Goal: Find specific page/section: Find specific page/section

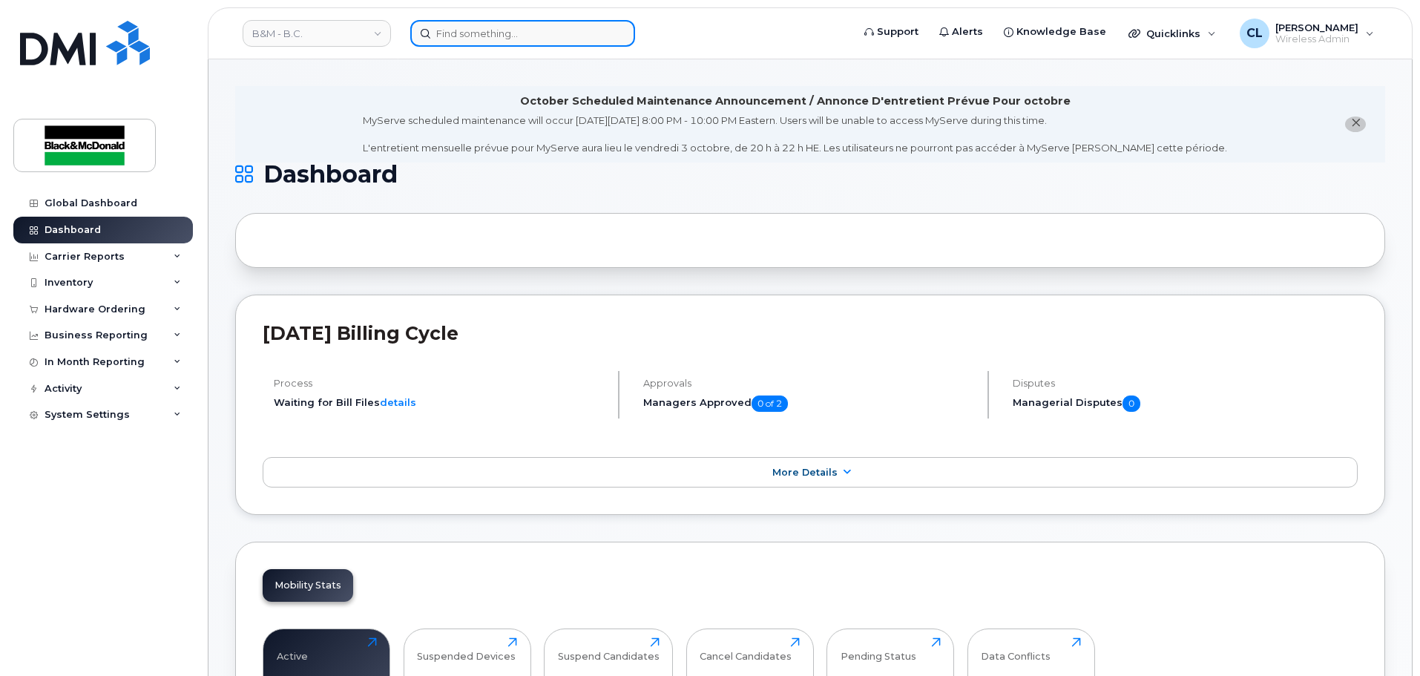
click at [595, 30] on input at bounding box center [522, 33] width 225 height 27
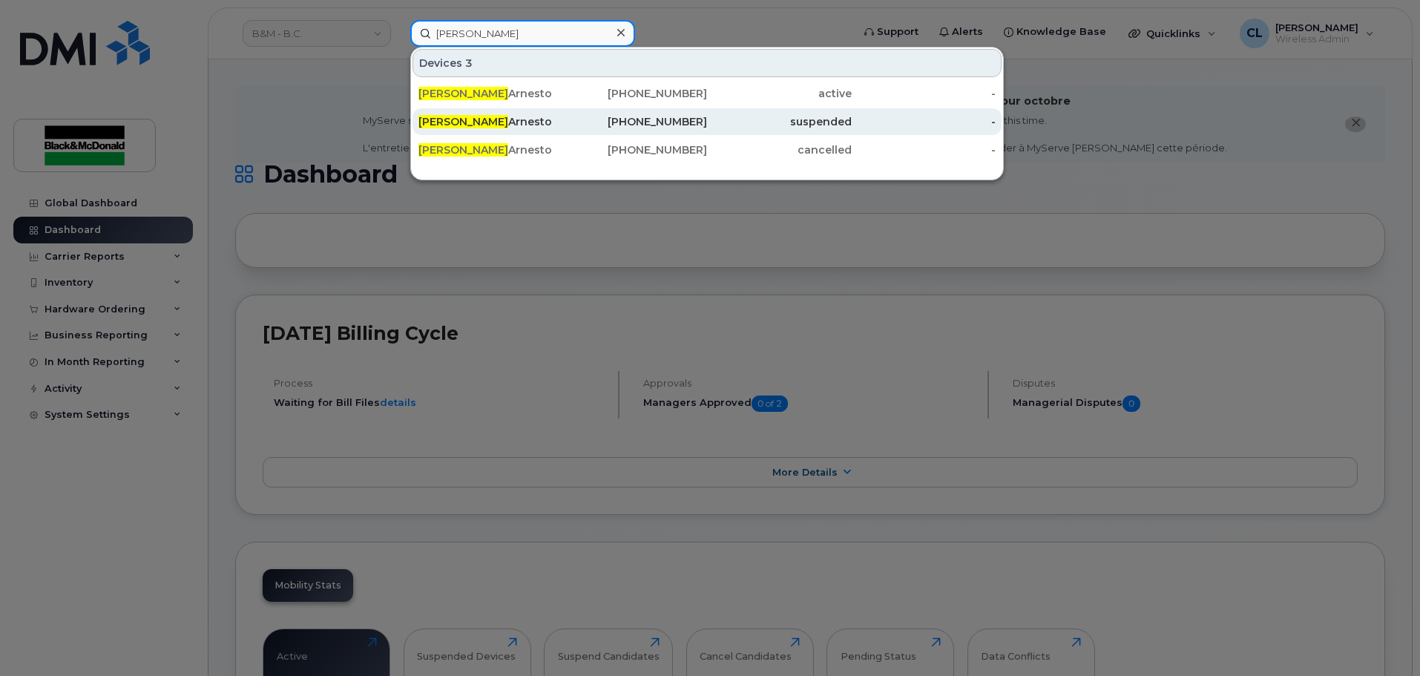
type input "kimberly"
click at [642, 125] on div "250-921-4838" at bounding box center [635, 121] width 145 height 15
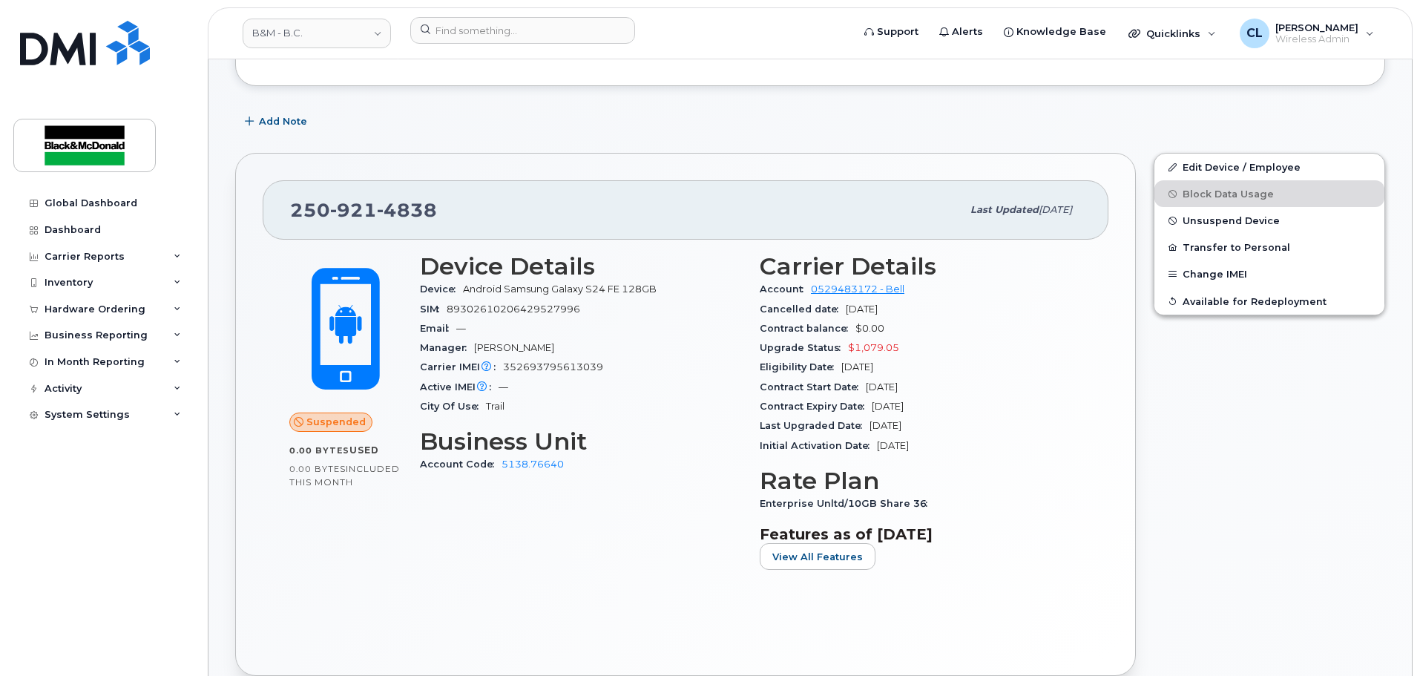
scroll to position [297, 0]
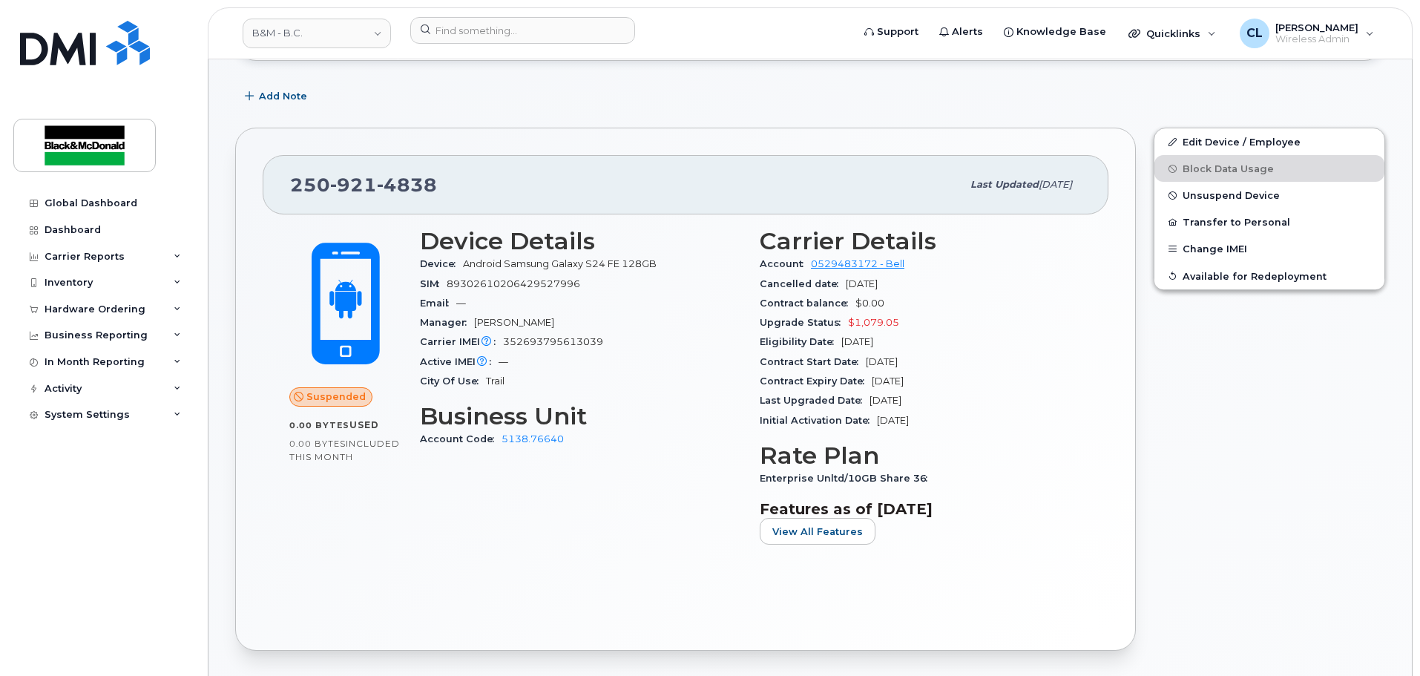
click at [157, 643] on div "Global Dashboard Dashboard Carrier Reports Monthly Billing Data Daily Data Pool…" at bounding box center [104, 422] width 183 height 464
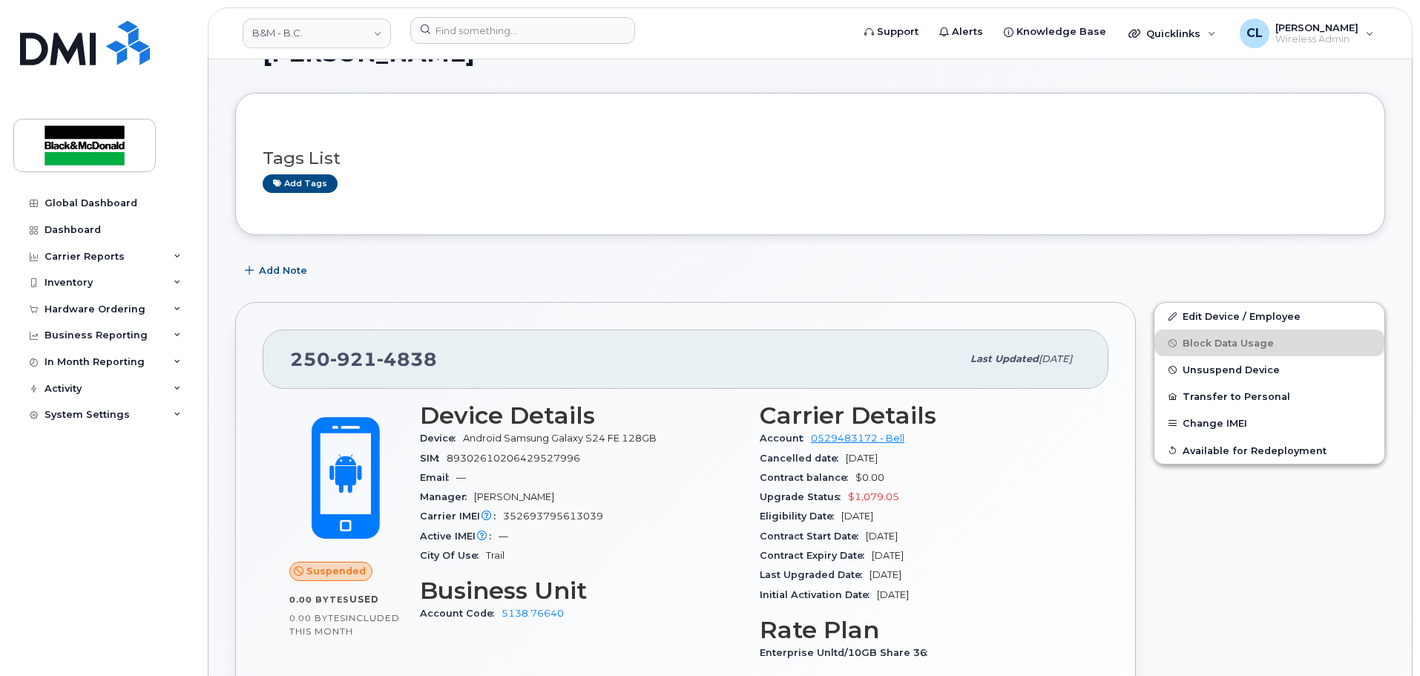
scroll to position [148, 0]
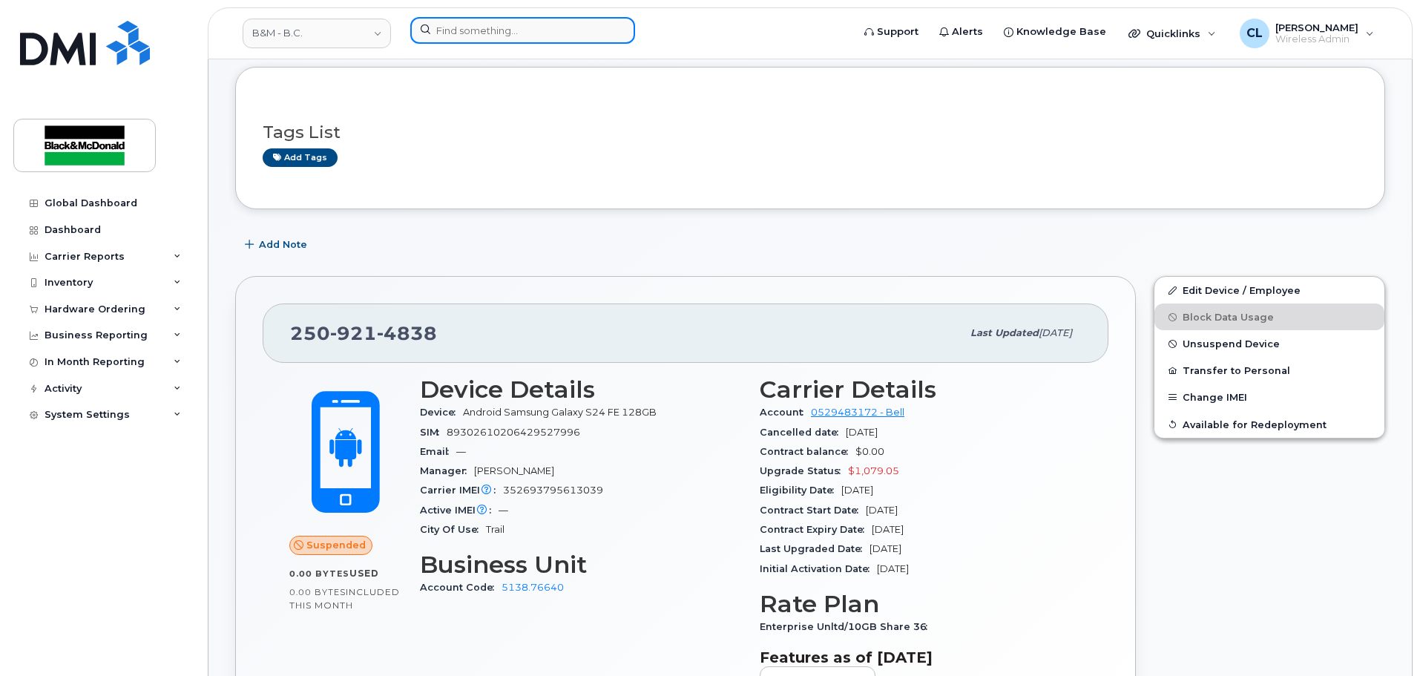
click at [451, 30] on input at bounding box center [522, 30] width 225 height 27
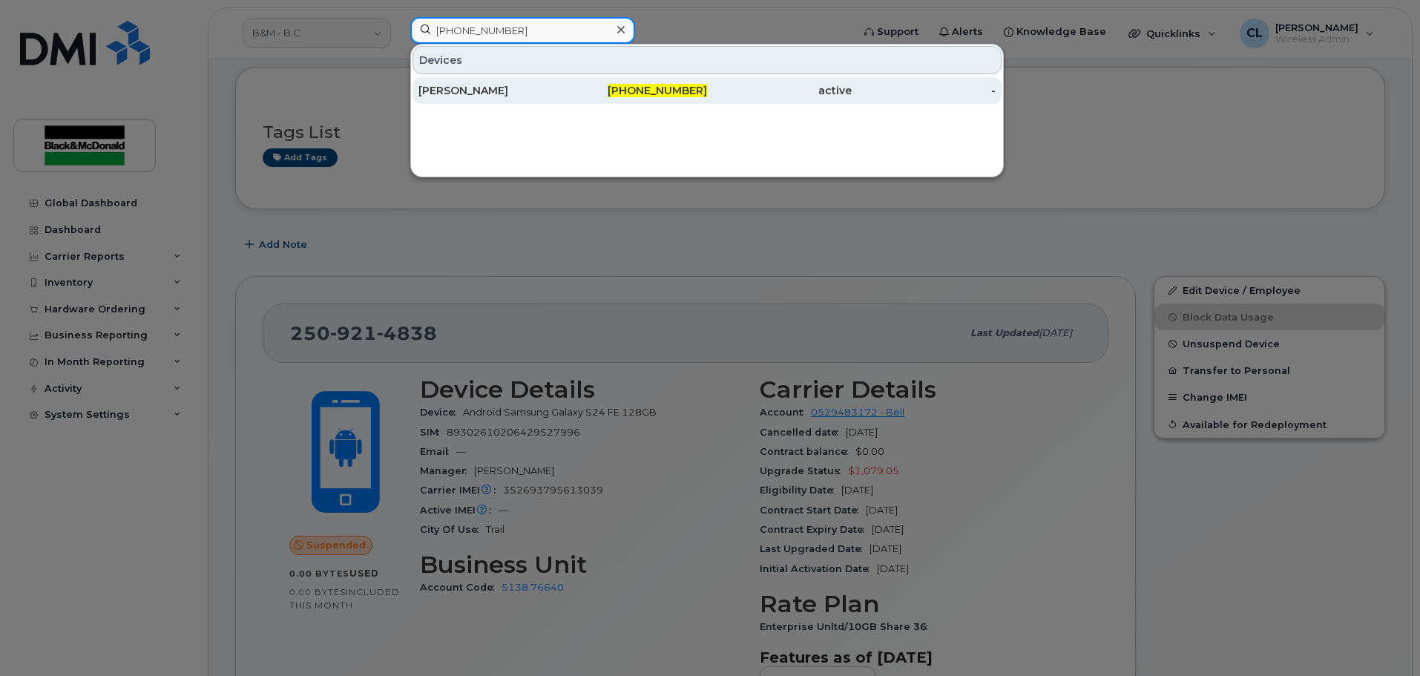
type input "604-638-3078"
click at [522, 85] on div "Kimberly Arnesto" at bounding box center [491, 90] width 145 height 15
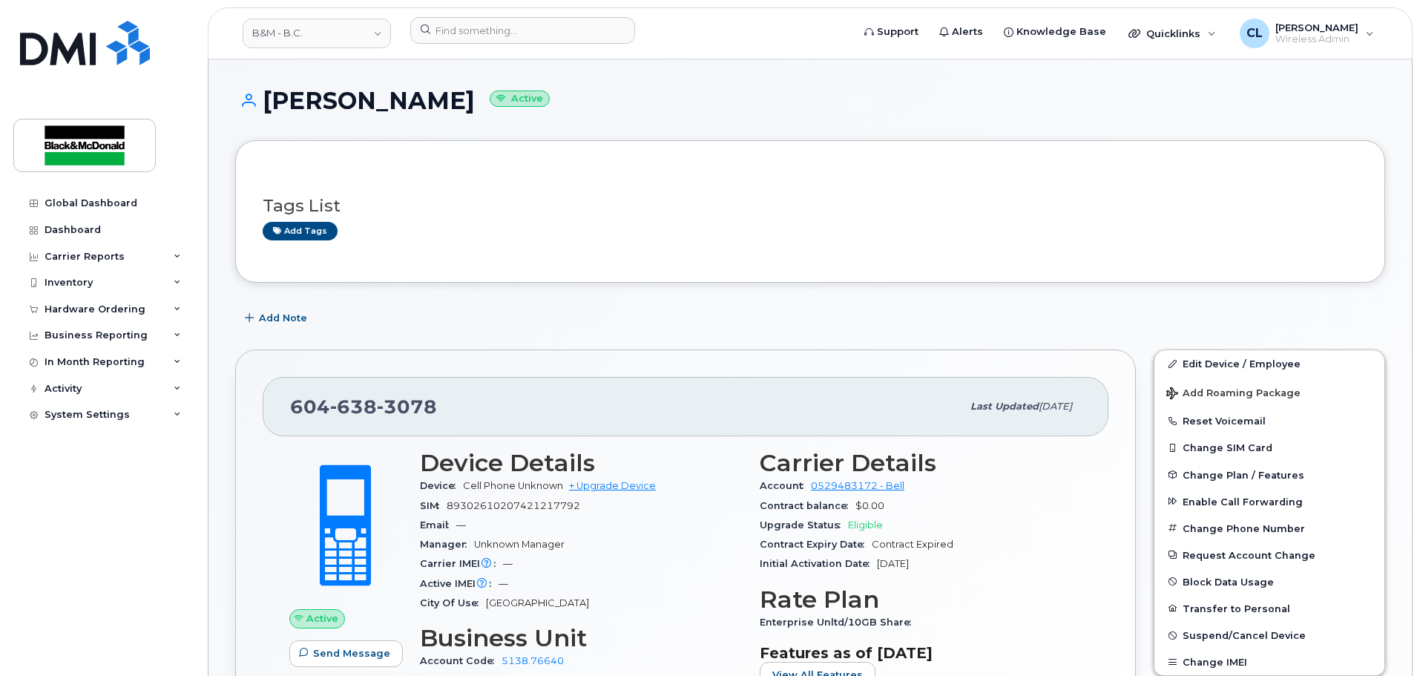
scroll to position [74, 0]
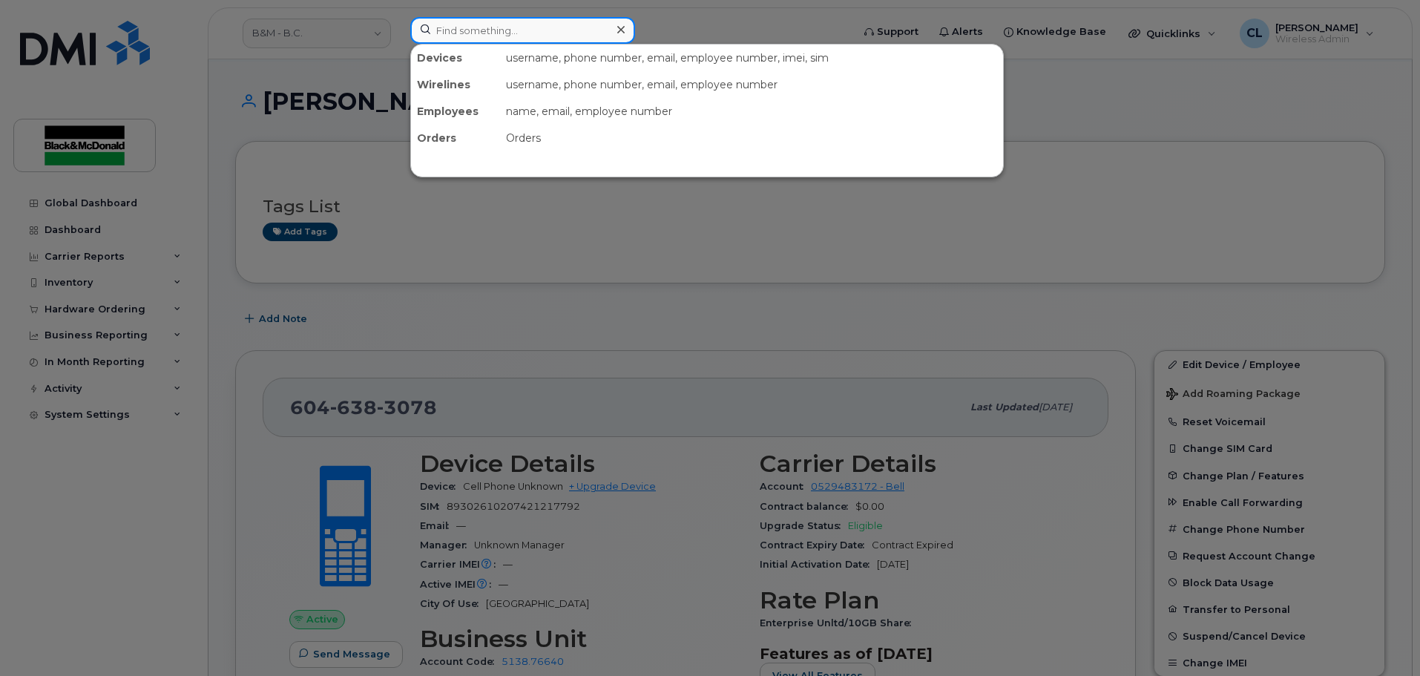
click at [511, 39] on input at bounding box center [522, 30] width 225 height 27
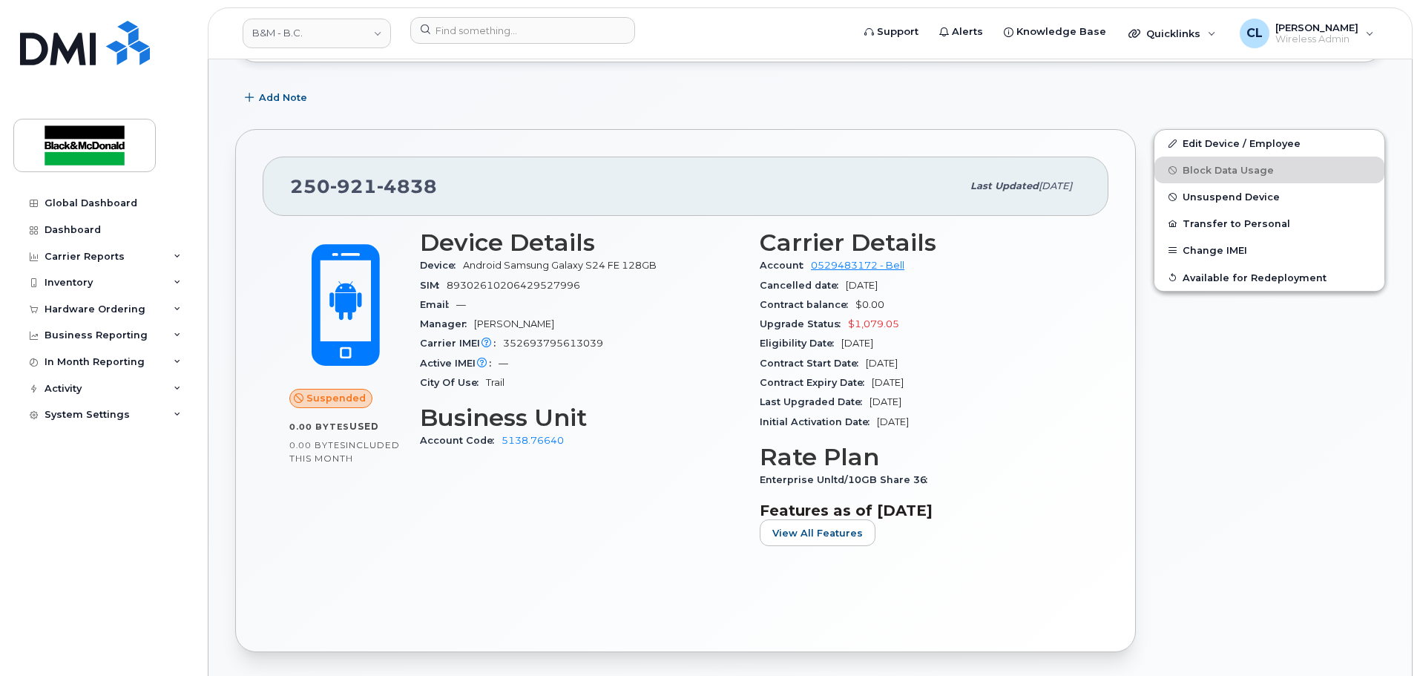
scroll to position [297, 0]
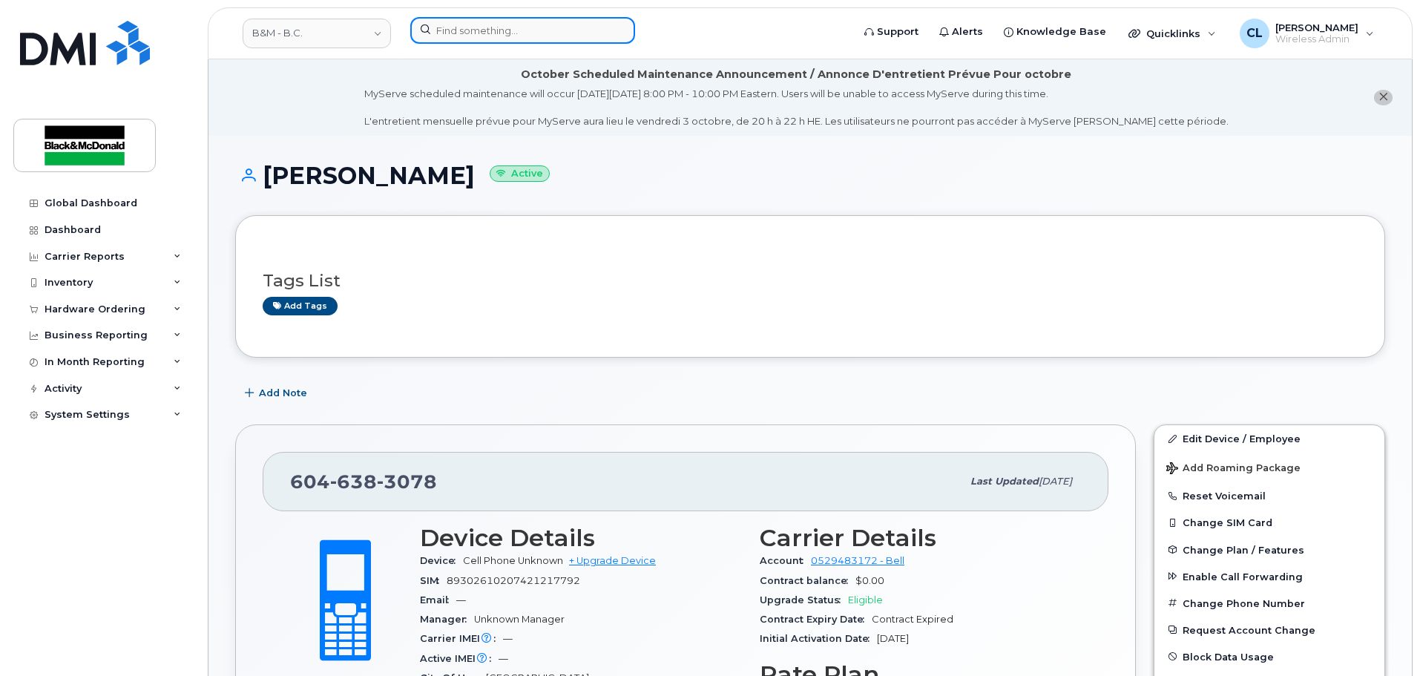
click at [516, 28] on input at bounding box center [522, 30] width 225 height 27
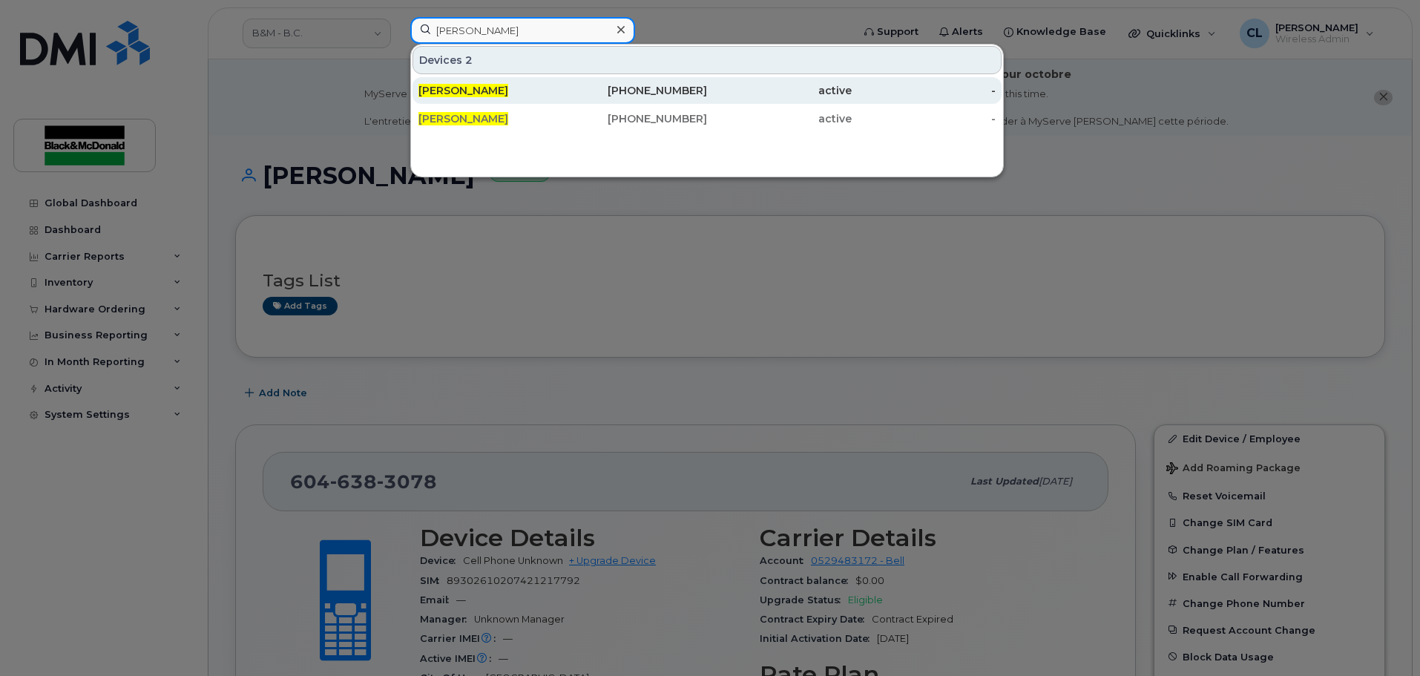
type input "Todd vincent"
click at [531, 93] on div "[PERSON_NAME]" at bounding box center [491, 90] width 145 height 15
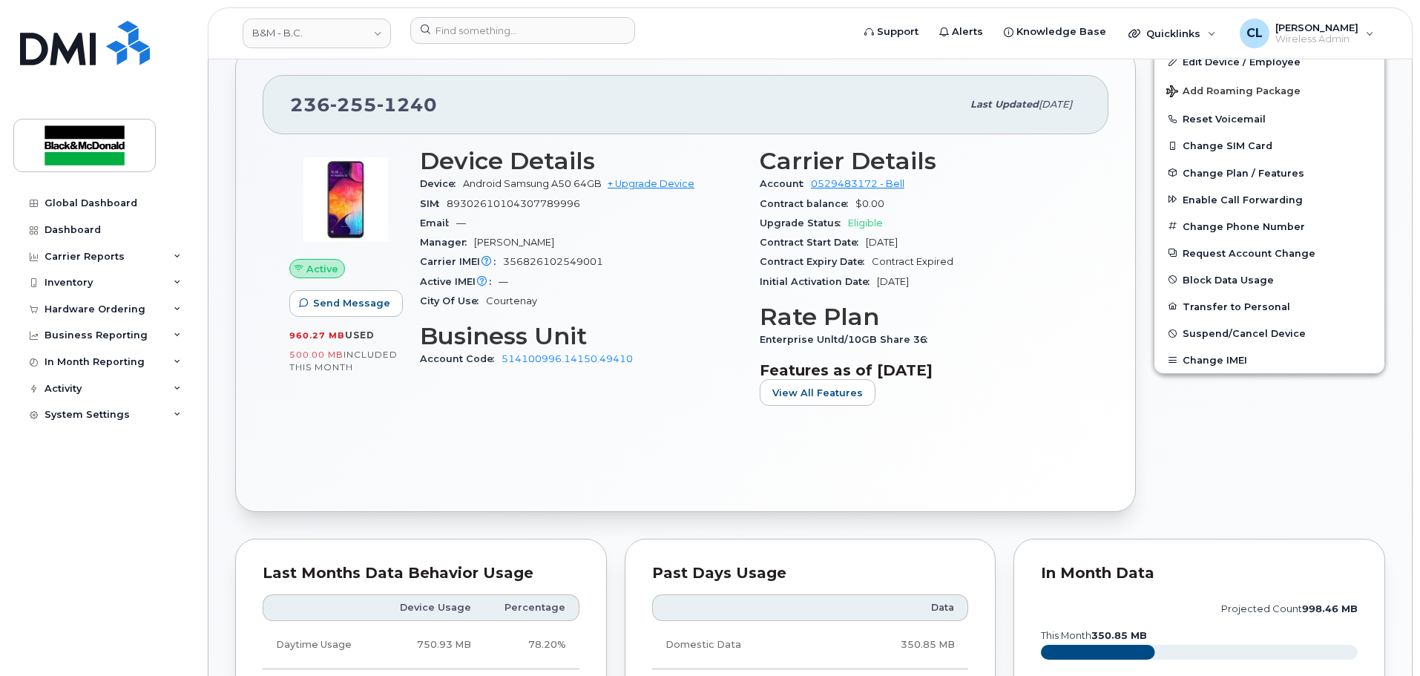
scroll to position [297, 0]
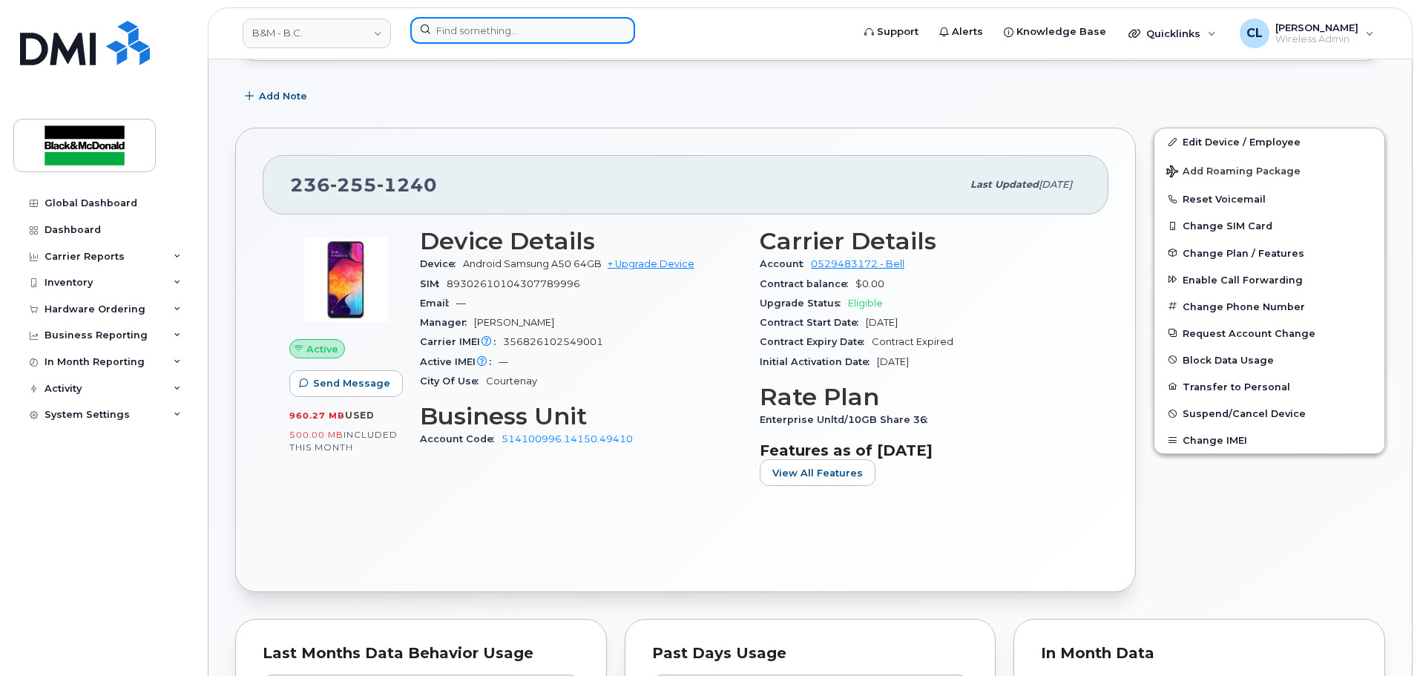
click at [528, 36] on input at bounding box center [522, 30] width 225 height 27
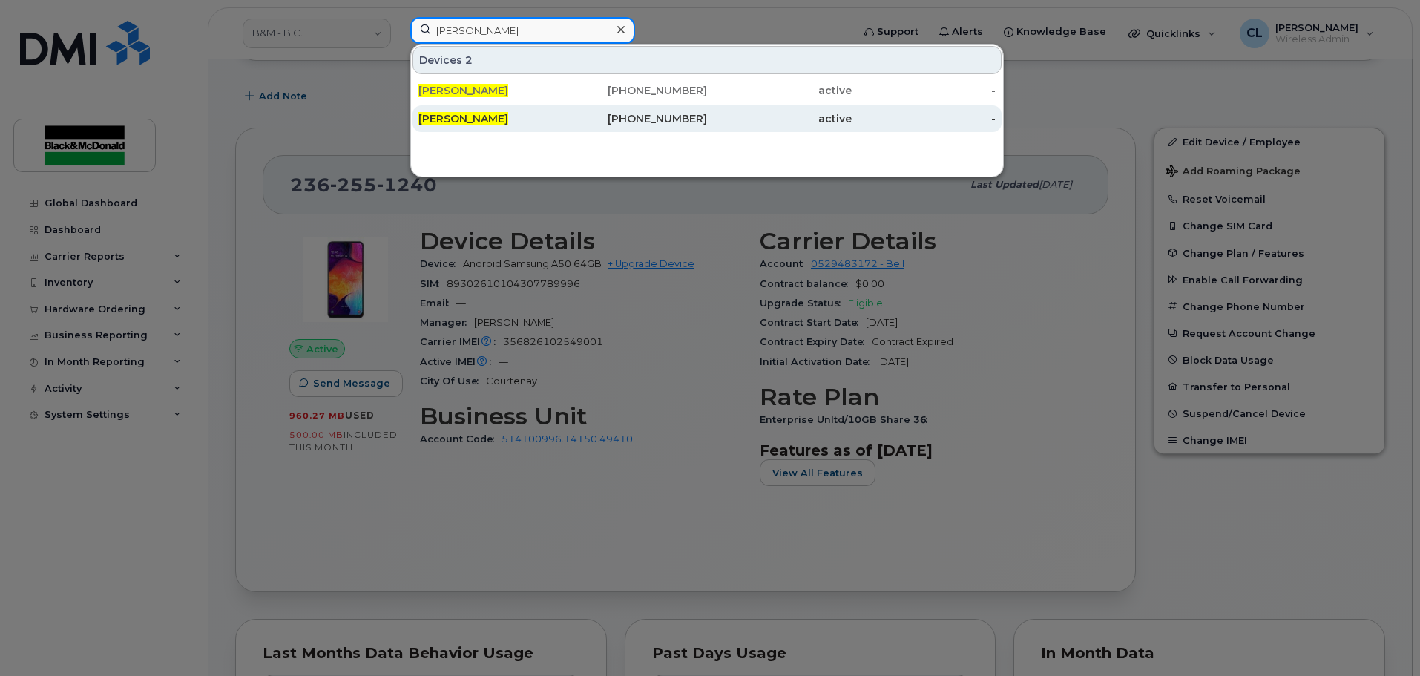
type input "Todd vincent"
click at [559, 128] on div "[PERSON_NAME]" at bounding box center [491, 118] width 145 height 27
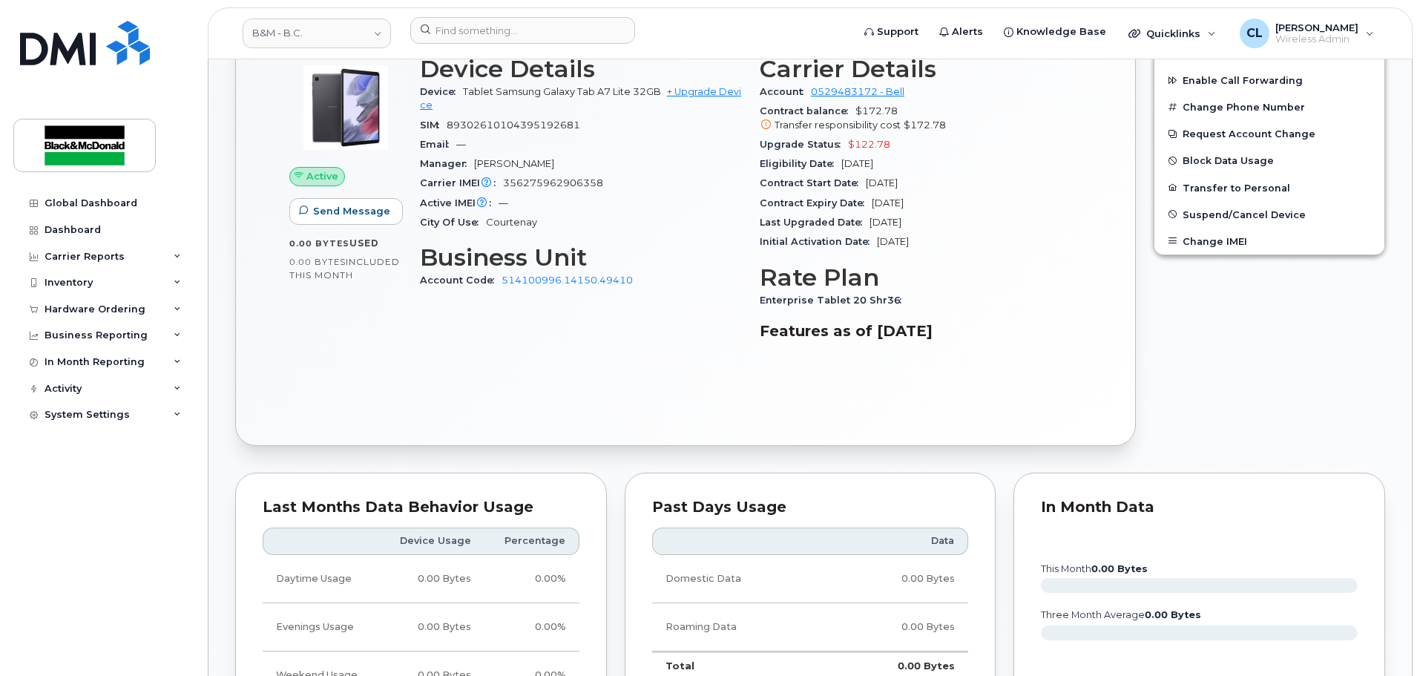
scroll to position [445, 0]
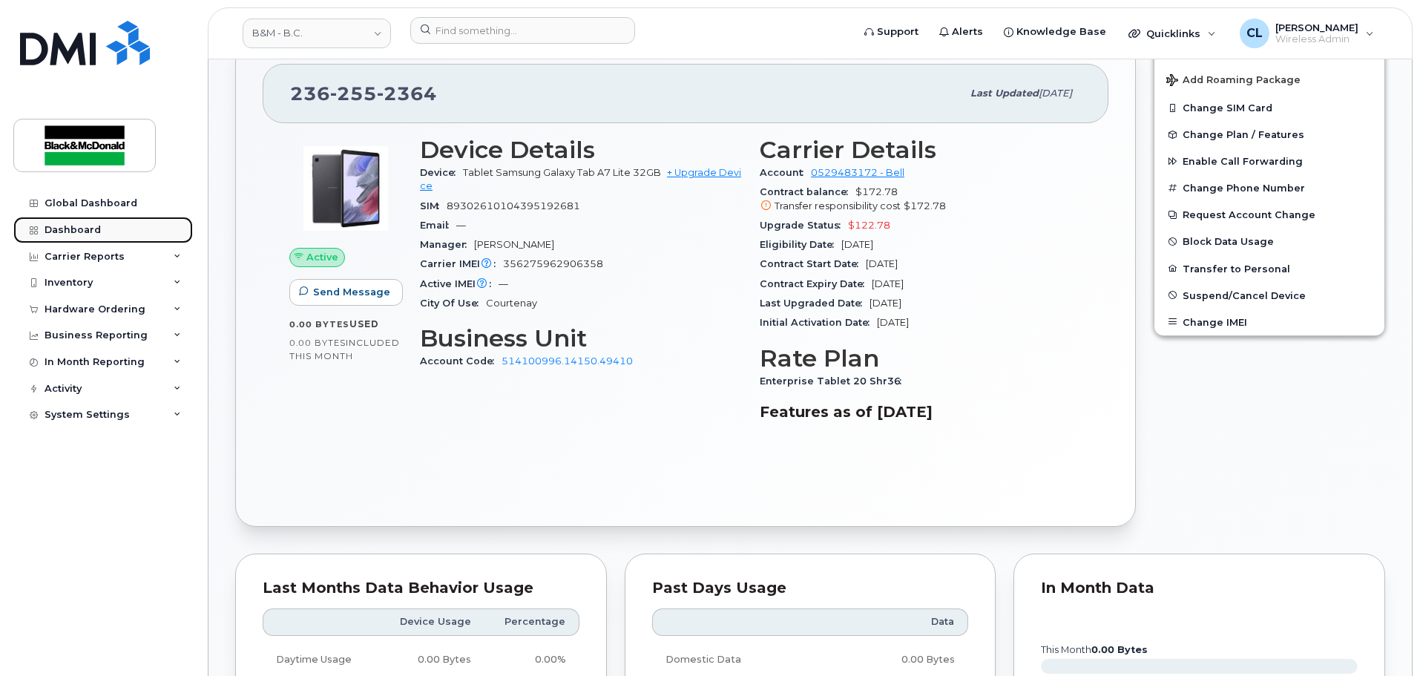
click at [86, 233] on div "Dashboard" at bounding box center [73, 230] width 56 height 12
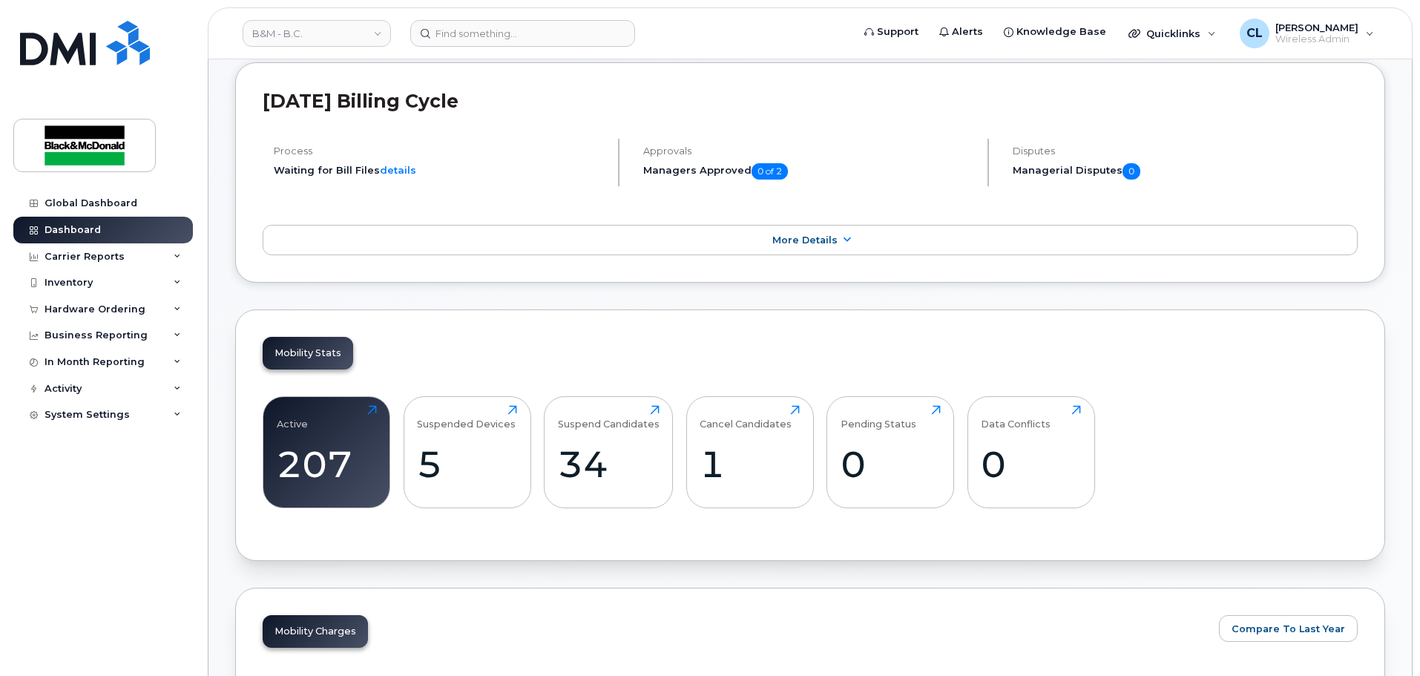
scroll to position [297, 0]
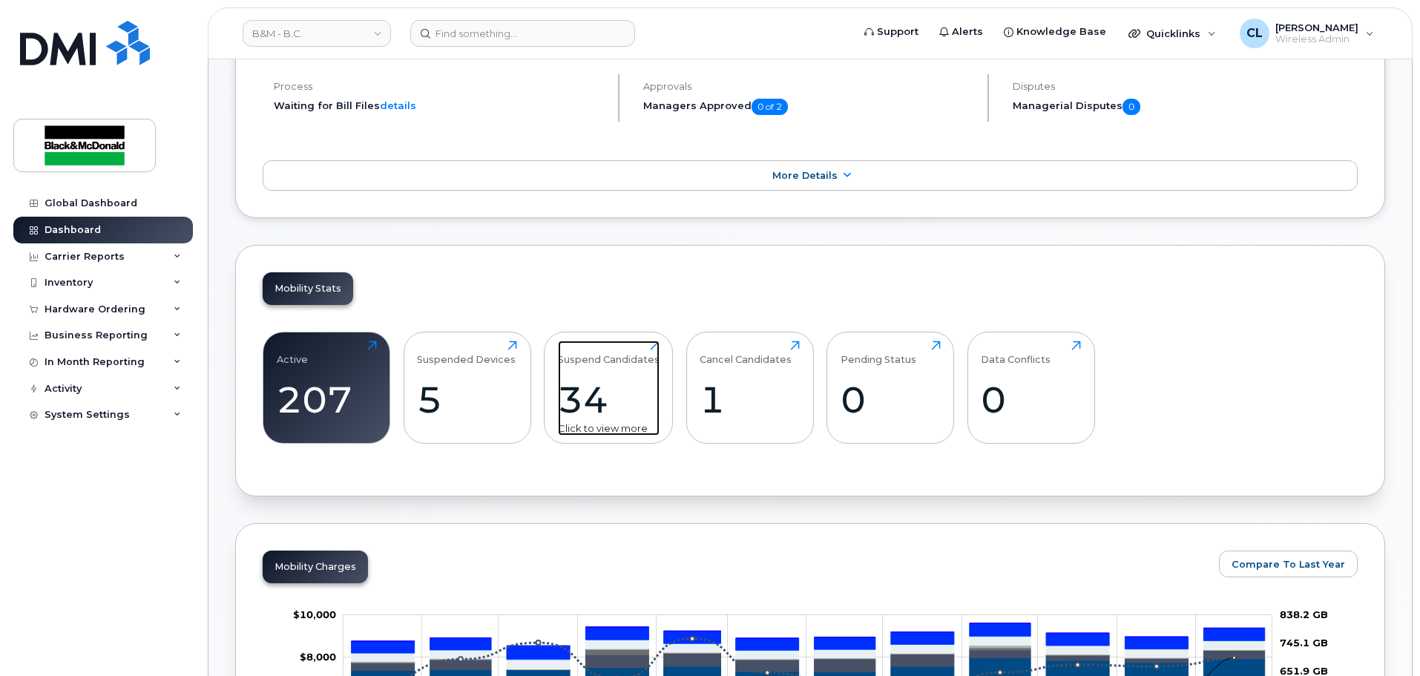
click at [590, 395] on div "34" at bounding box center [609, 400] width 102 height 44
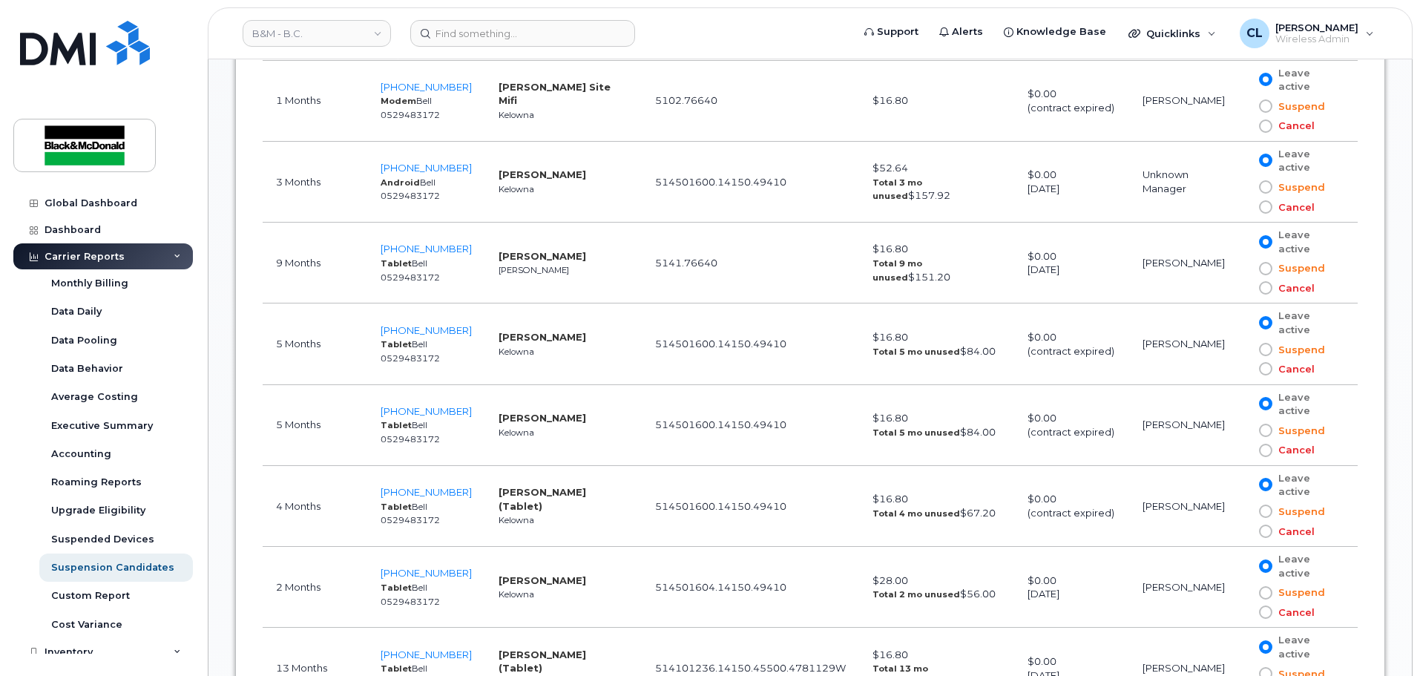
scroll to position [1288, 0]
click at [439, 252] on span "250-351-5465" at bounding box center [426, 250] width 91 height 12
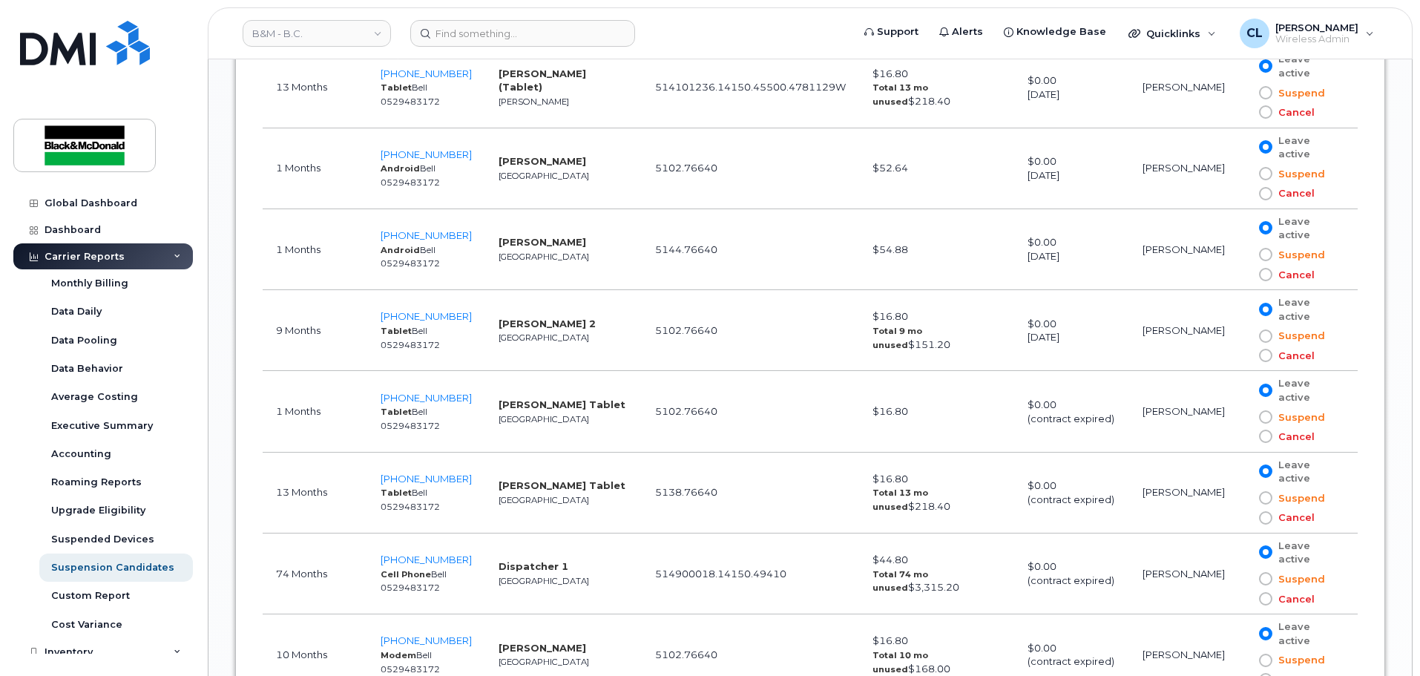
scroll to position [1659, 0]
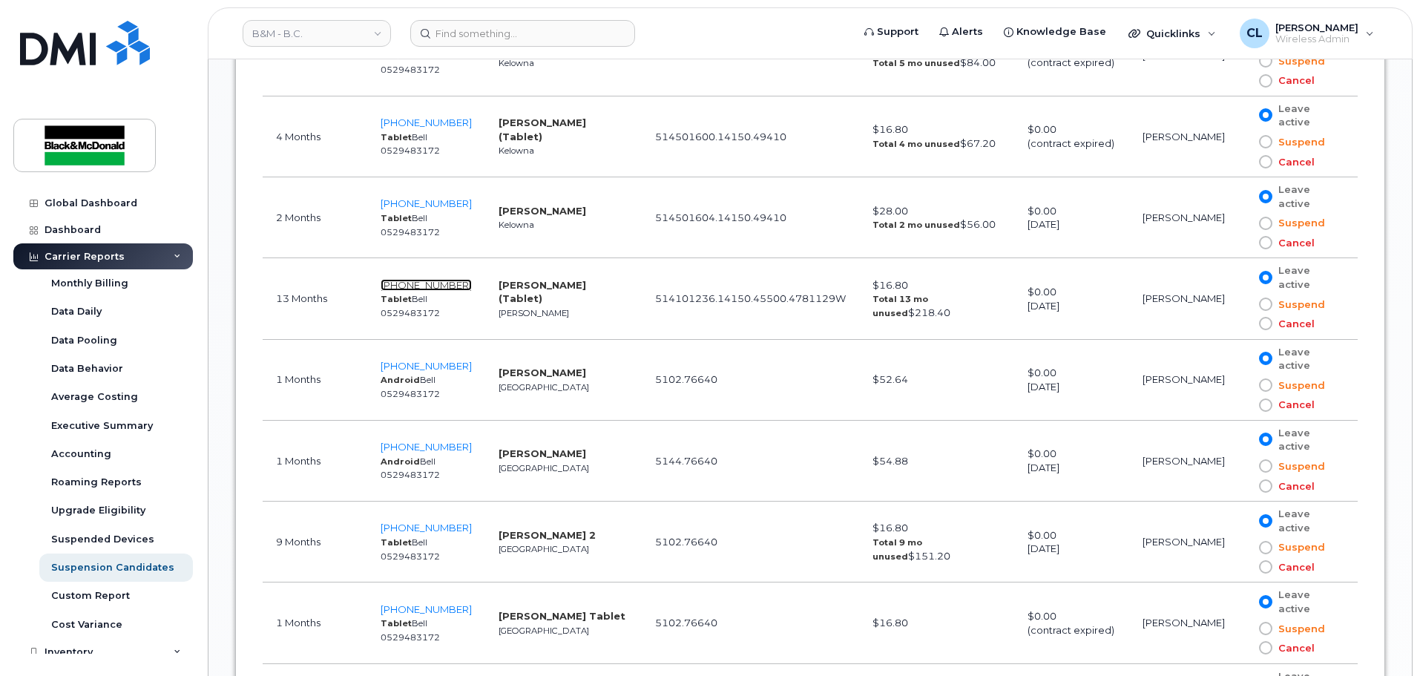
click at [405, 283] on span "250-938-4156" at bounding box center [426, 285] width 91 height 12
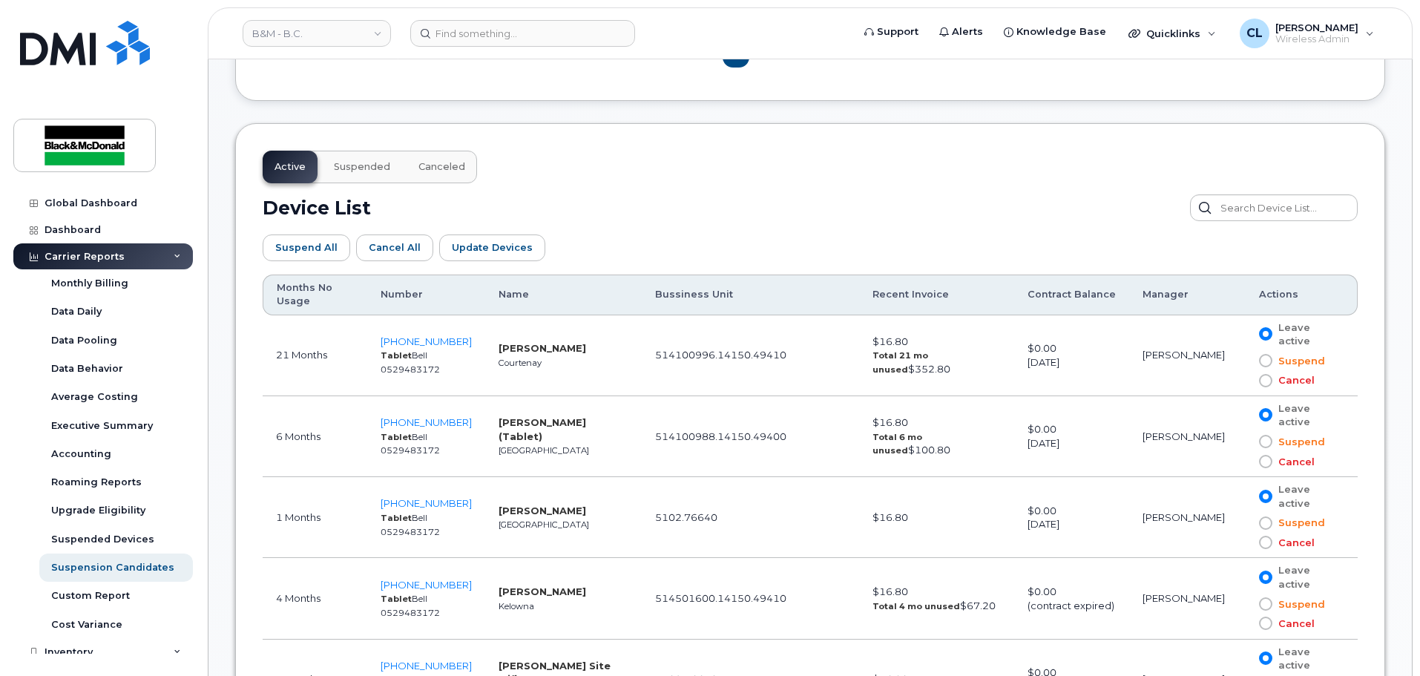
scroll to position [695, 0]
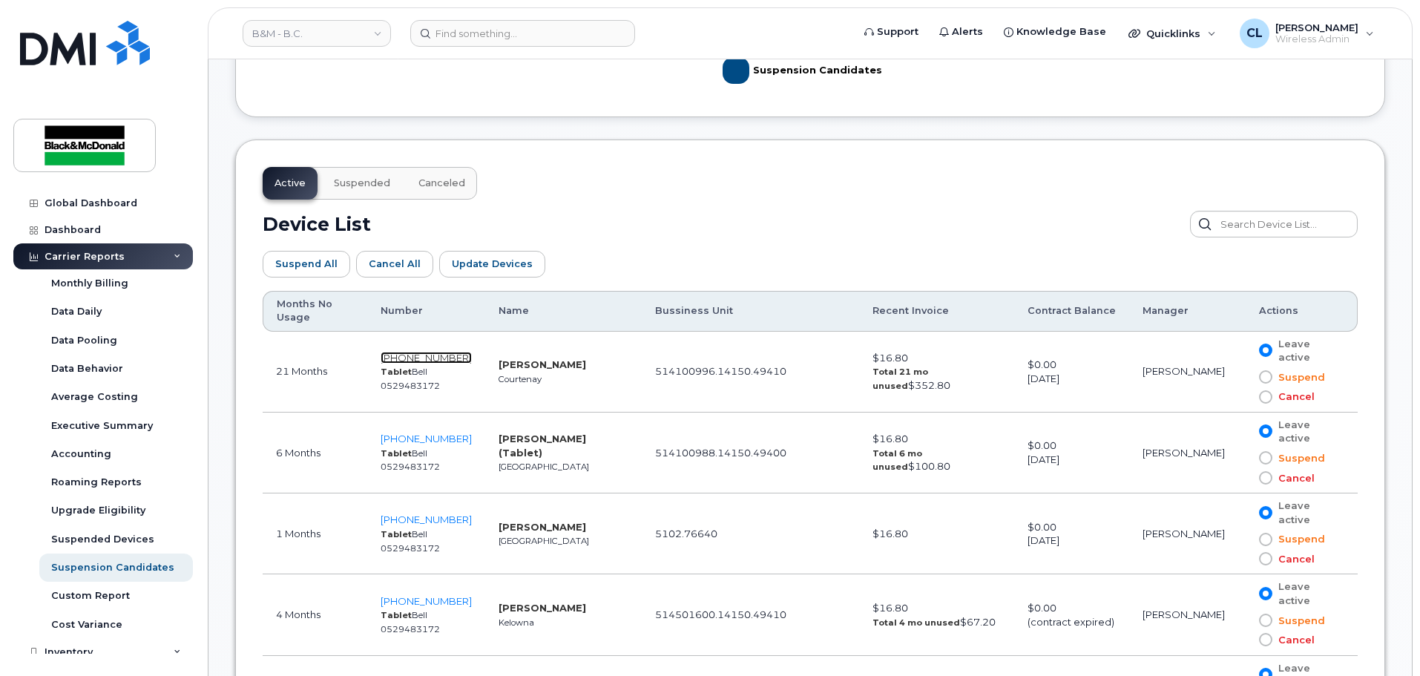
click at [433, 357] on span "236-255-2364" at bounding box center [426, 358] width 91 height 12
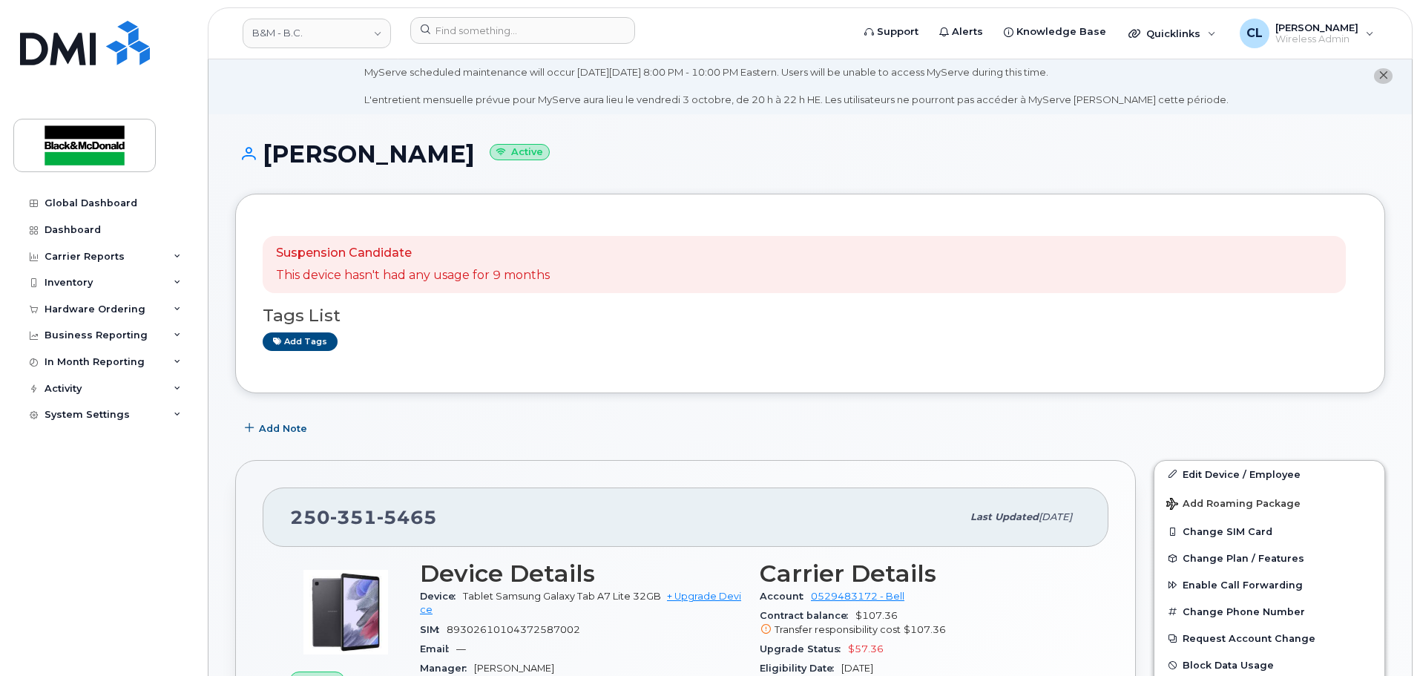
scroll to position [297, 0]
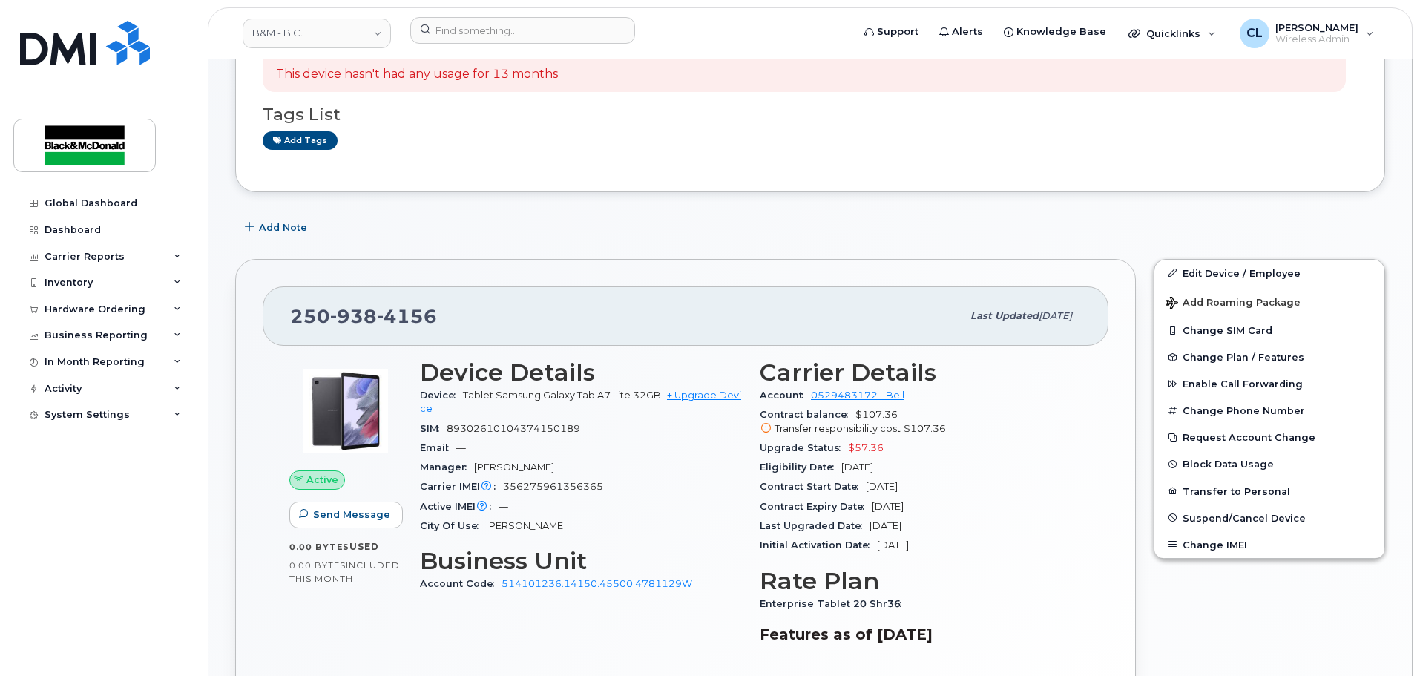
scroll to position [297, 0]
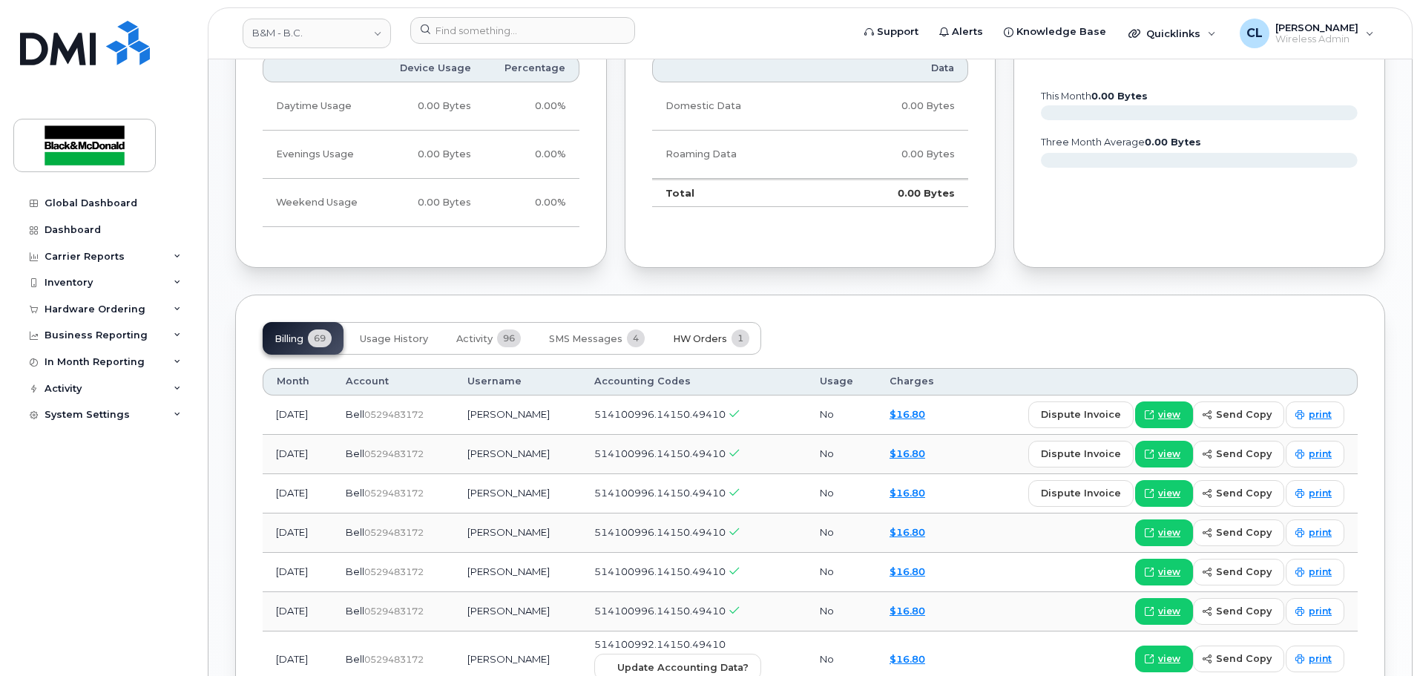
scroll to position [985, 0]
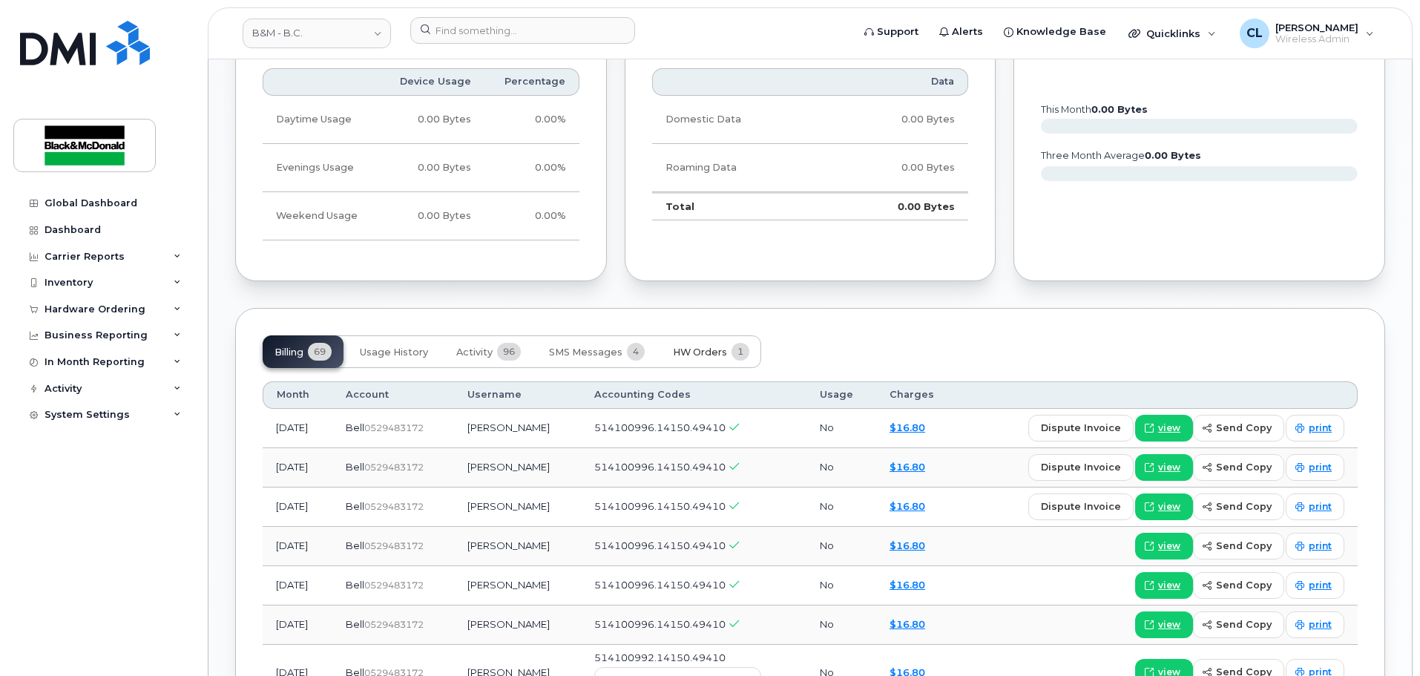
click at [689, 349] on span "HW Orders" at bounding box center [700, 353] width 54 height 12
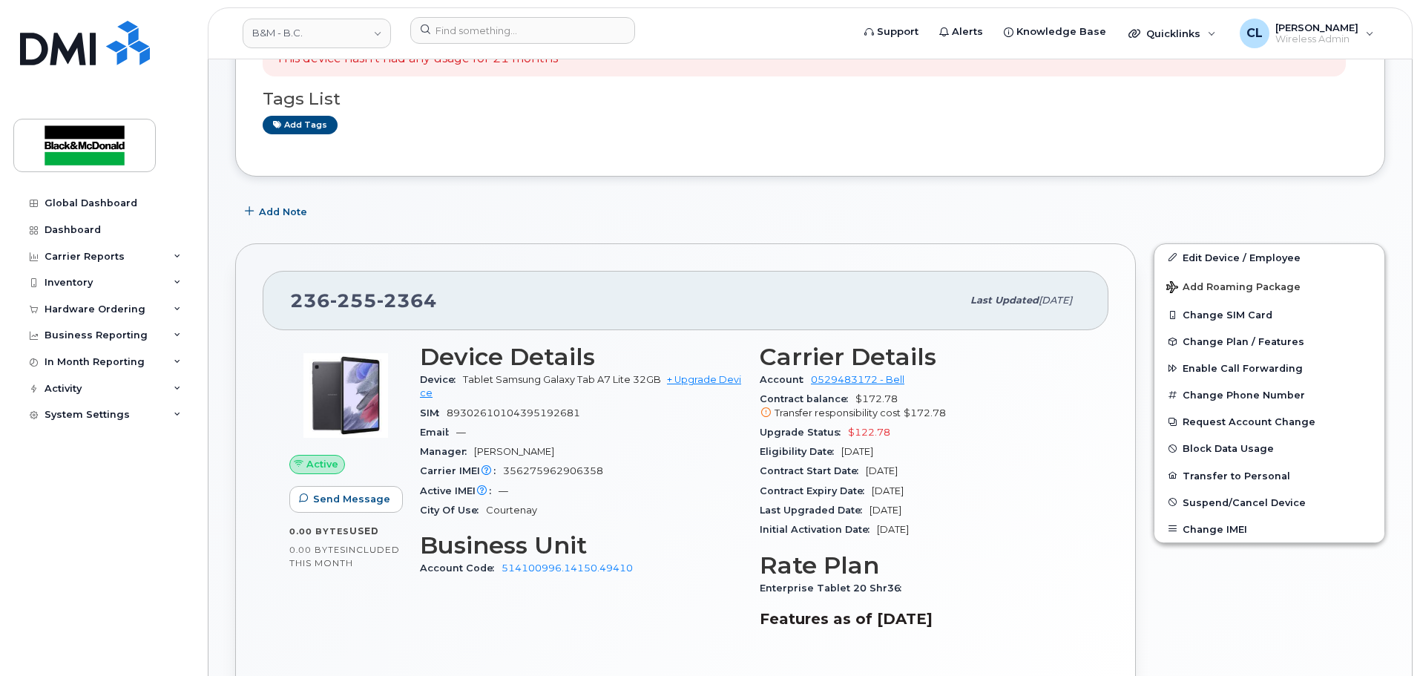
scroll to position [218, 0]
